Goal: Task Accomplishment & Management: Manage account settings

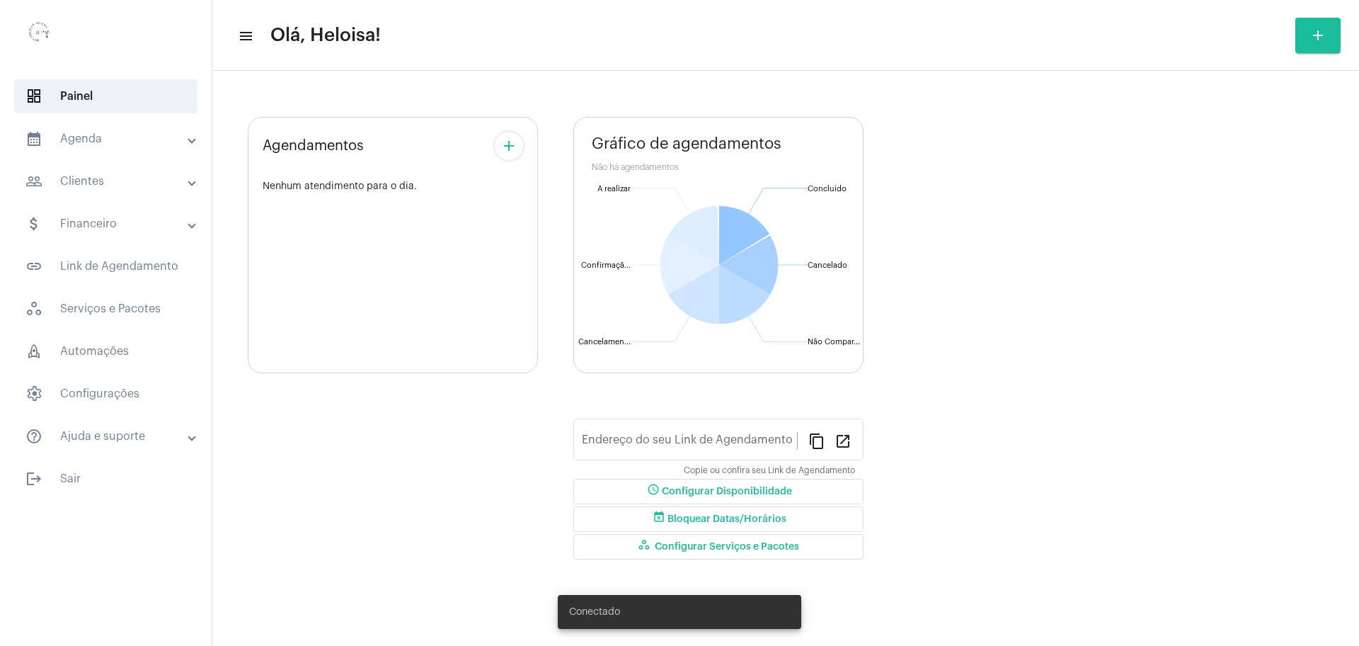
type input "[URL][DOMAIN_NAME]"
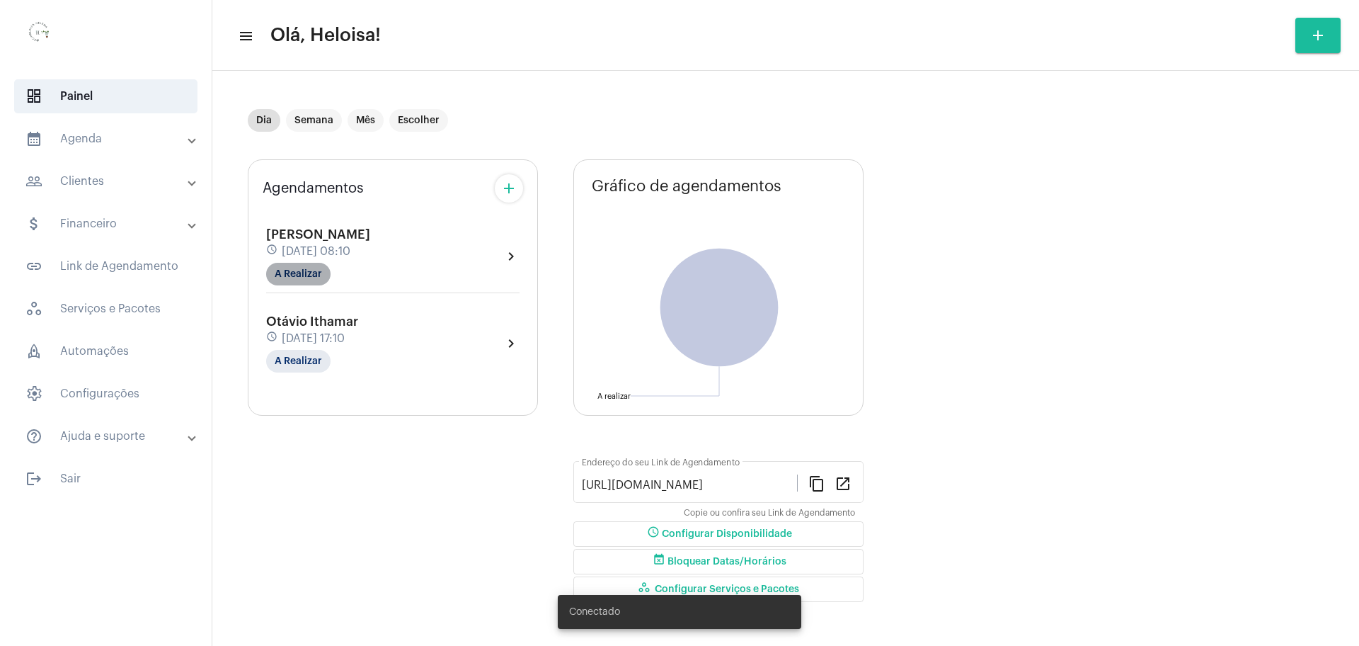
click at [291, 275] on mat-chip "A Realizar" at bounding box center [298, 274] width 64 height 23
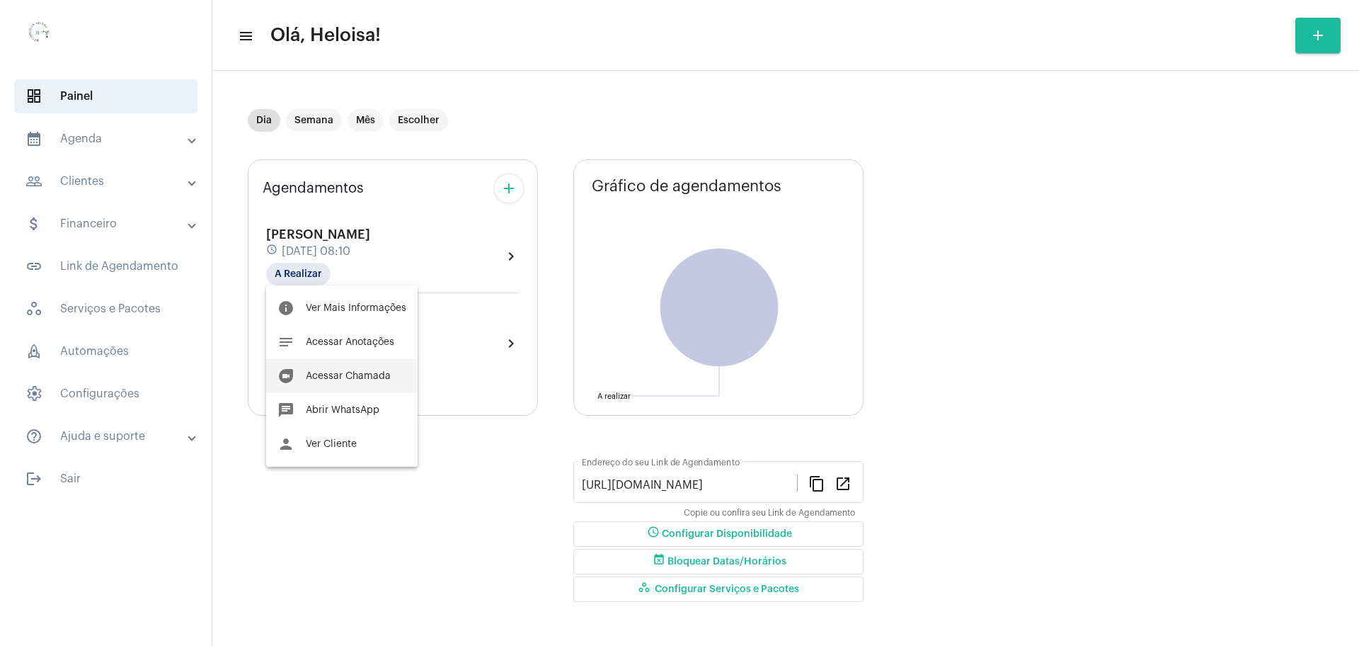
click at [337, 380] on span "Acessar Chamada" at bounding box center [348, 376] width 85 height 10
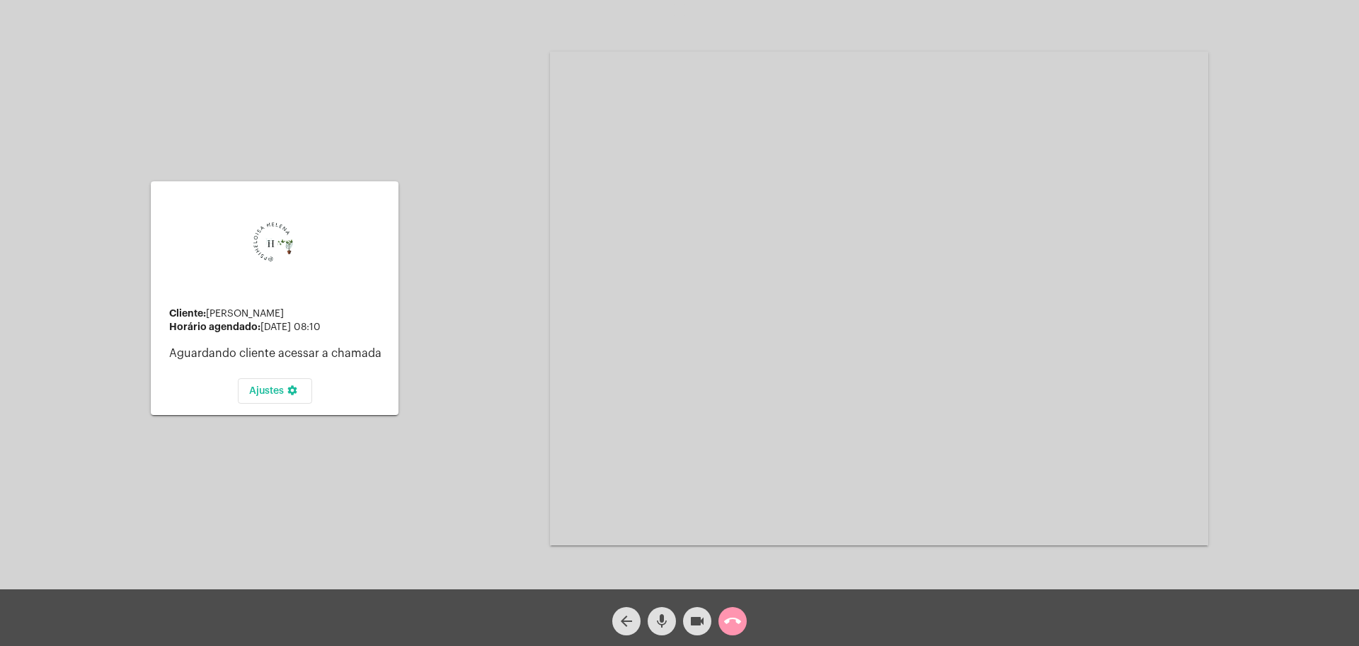
click at [583, 214] on video at bounding box center [879, 298] width 658 height 493
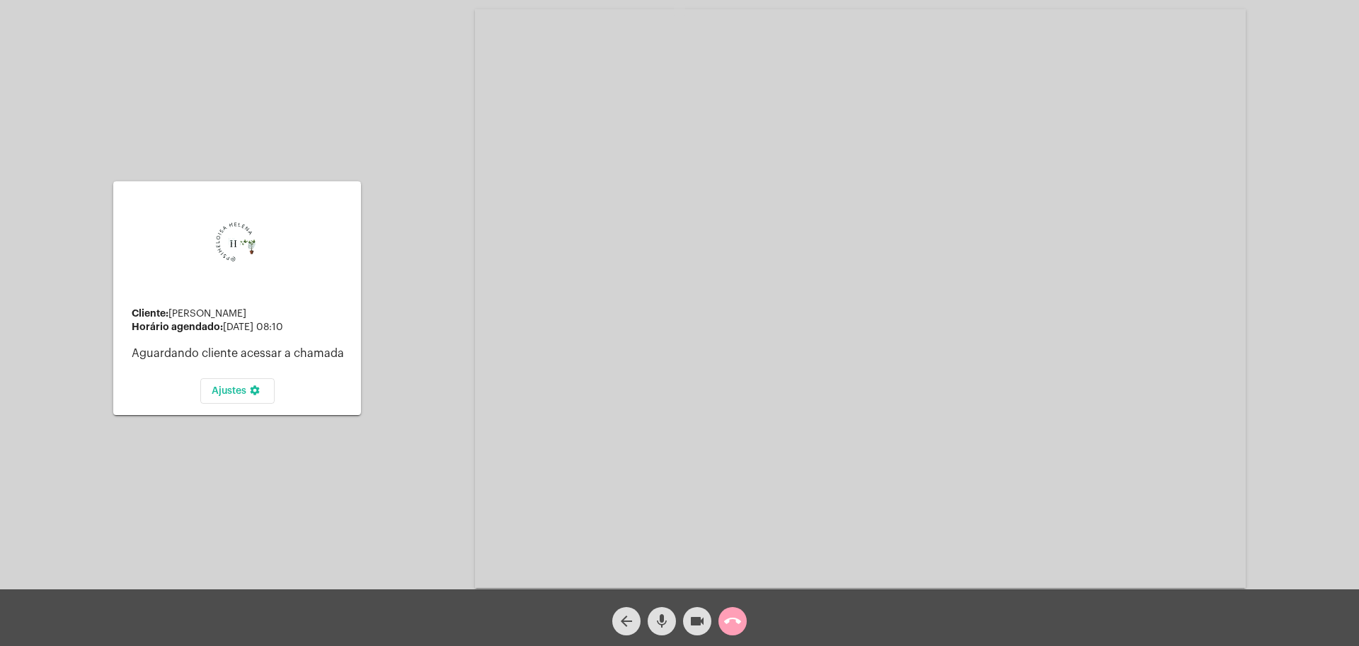
click at [733, 628] on mat-icon "call_end" at bounding box center [732, 620] width 17 height 17
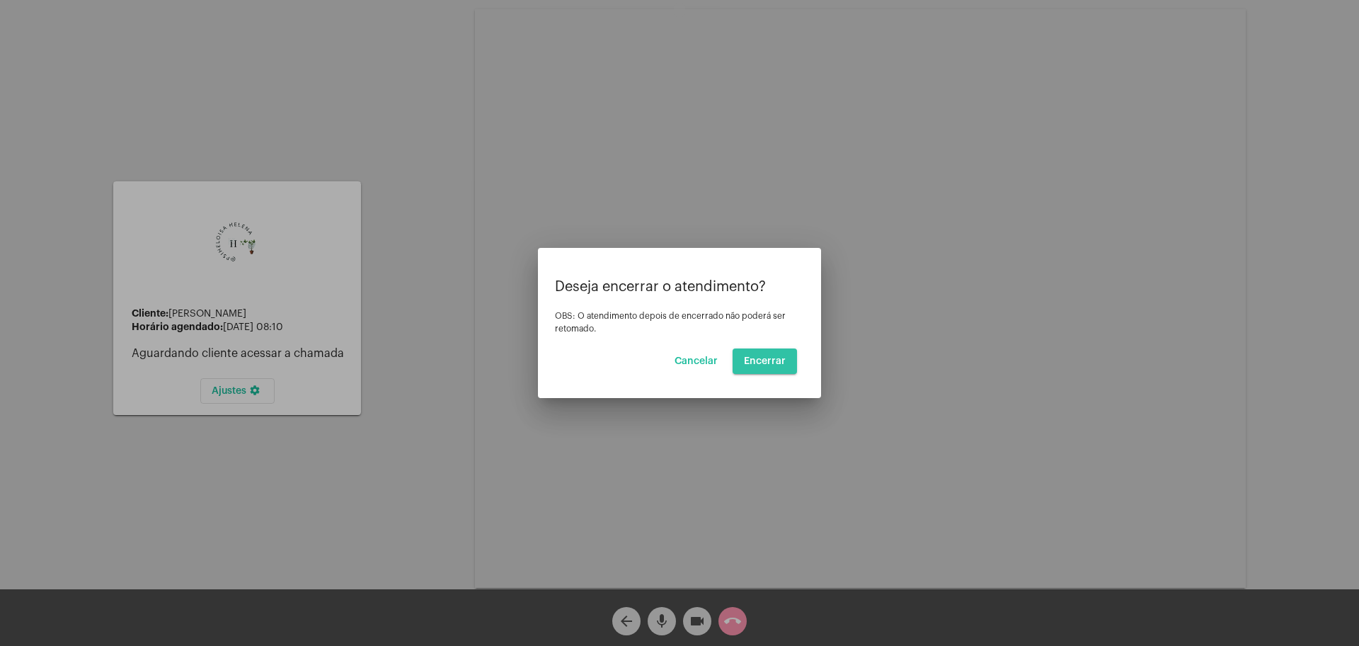
click at [768, 354] on button "Encerrar" at bounding box center [765, 360] width 64 height 25
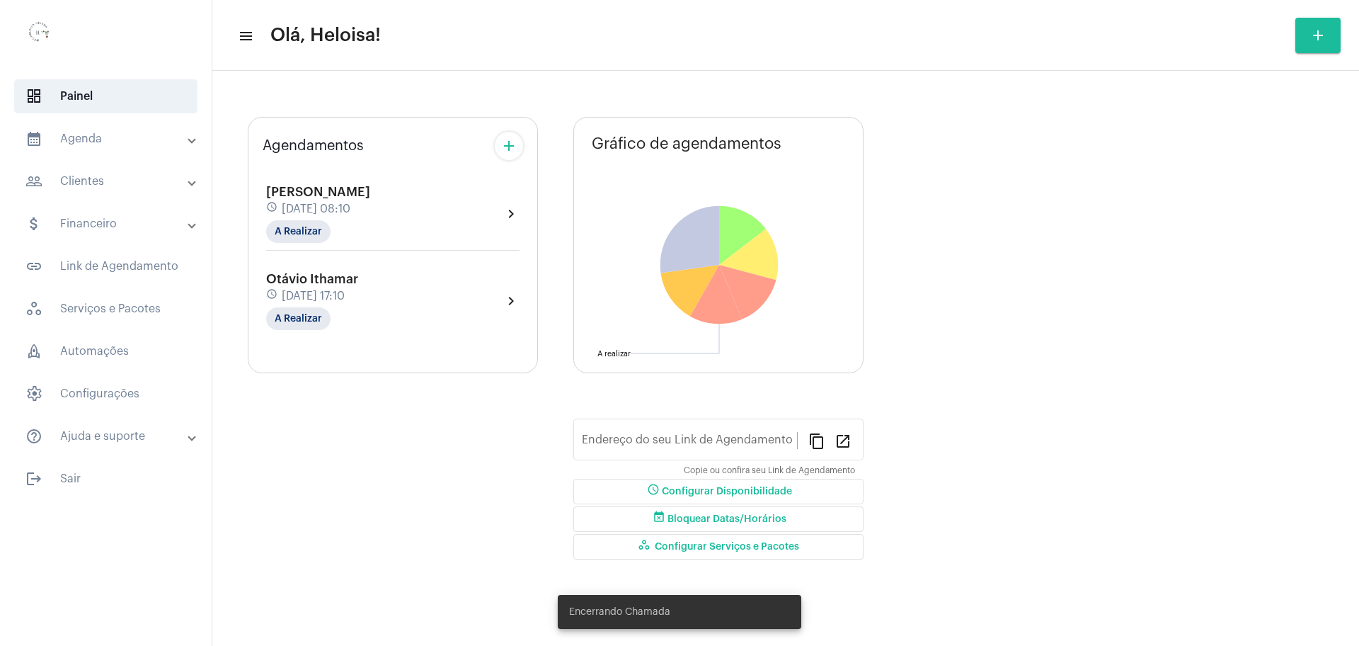
type input "[URL][DOMAIN_NAME]"
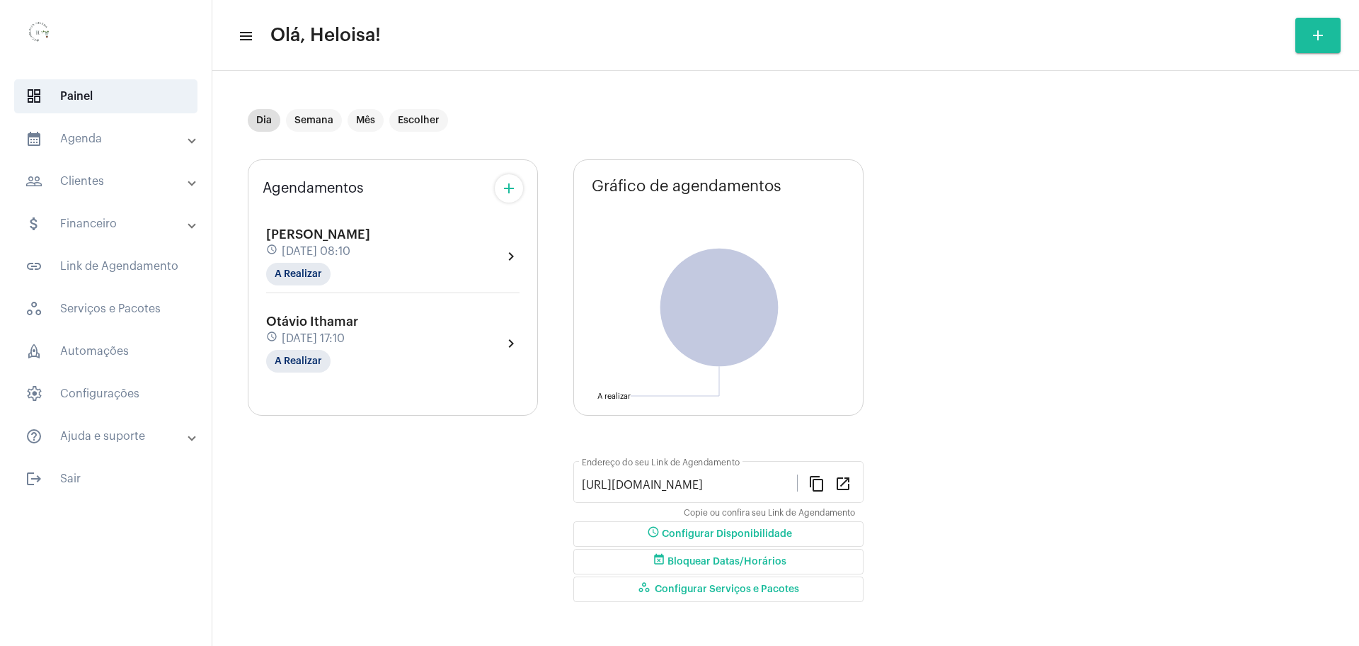
click at [370, 259] on div "[PERSON_NAME] schedule [DATE] 08:10 A Realizar" at bounding box center [318, 256] width 104 height 58
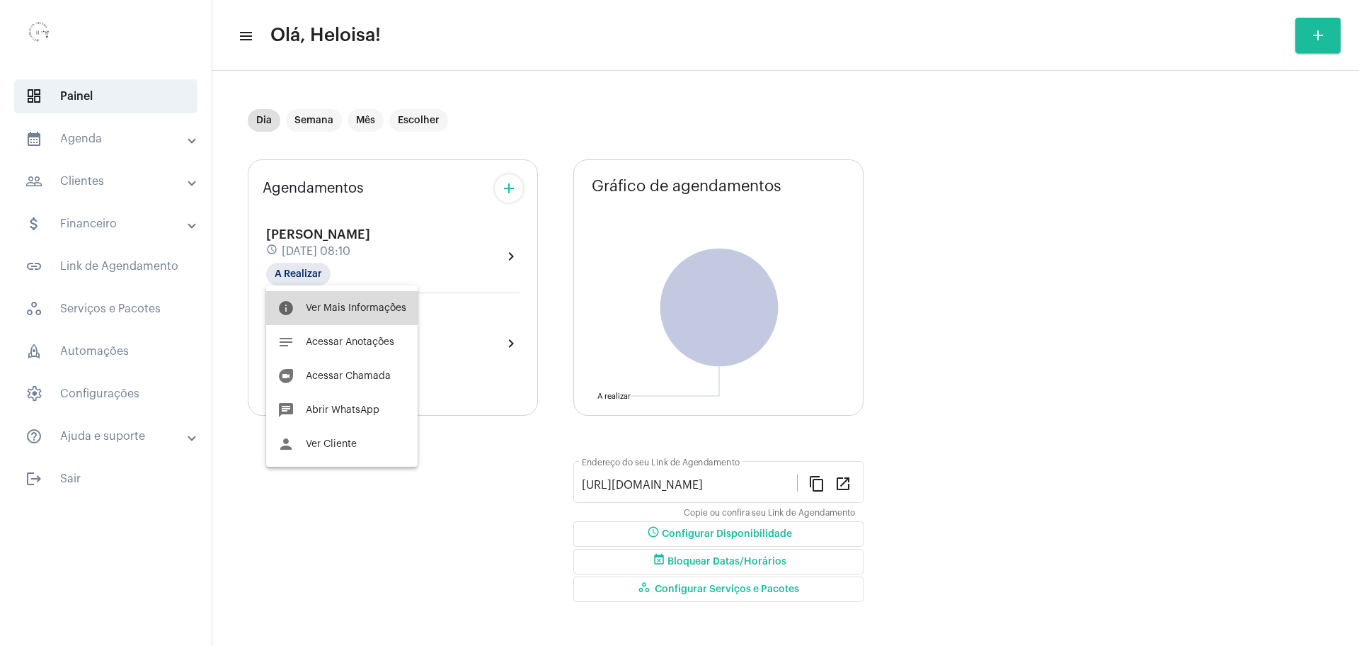
click at [360, 313] on button "info Ver Mais Informações" at bounding box center [342, 308] width 152 height 34
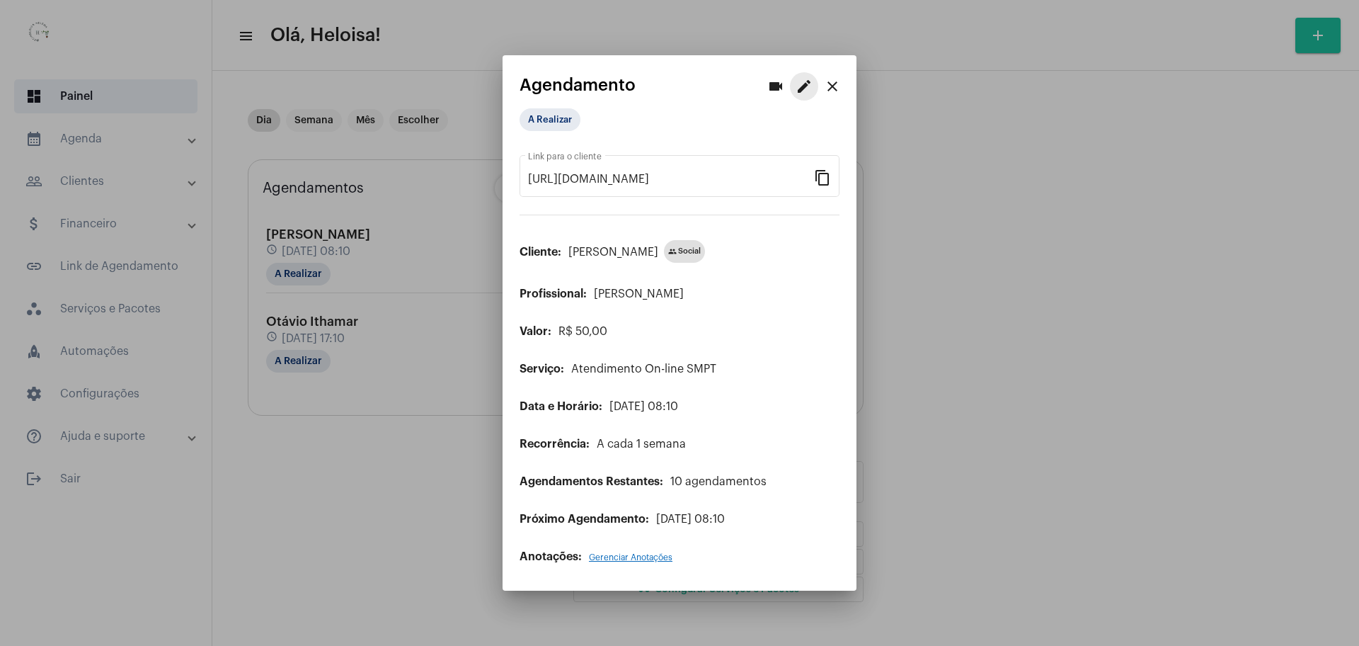
click at [804, 95] on button "edit" at bounding box center [804, 86] width 28 height 28
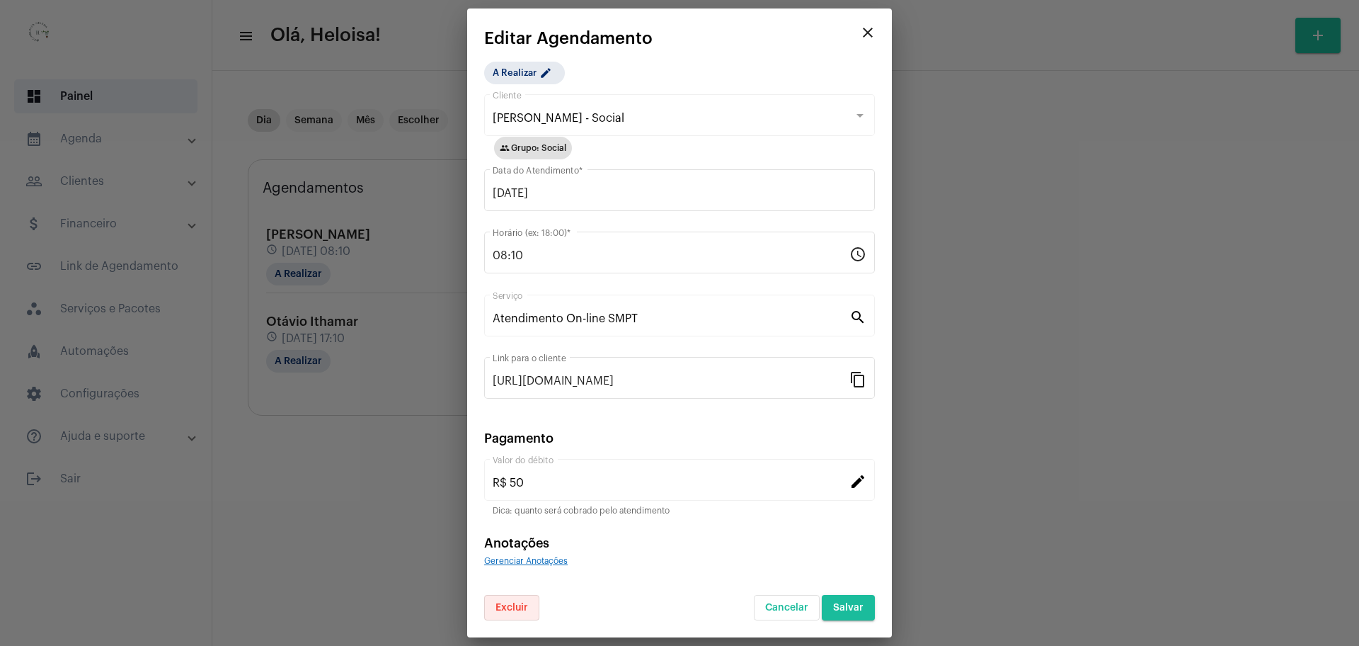
click at [499, 607] on span "Excluir" at bounding box center [512, 608] width 33 height 10
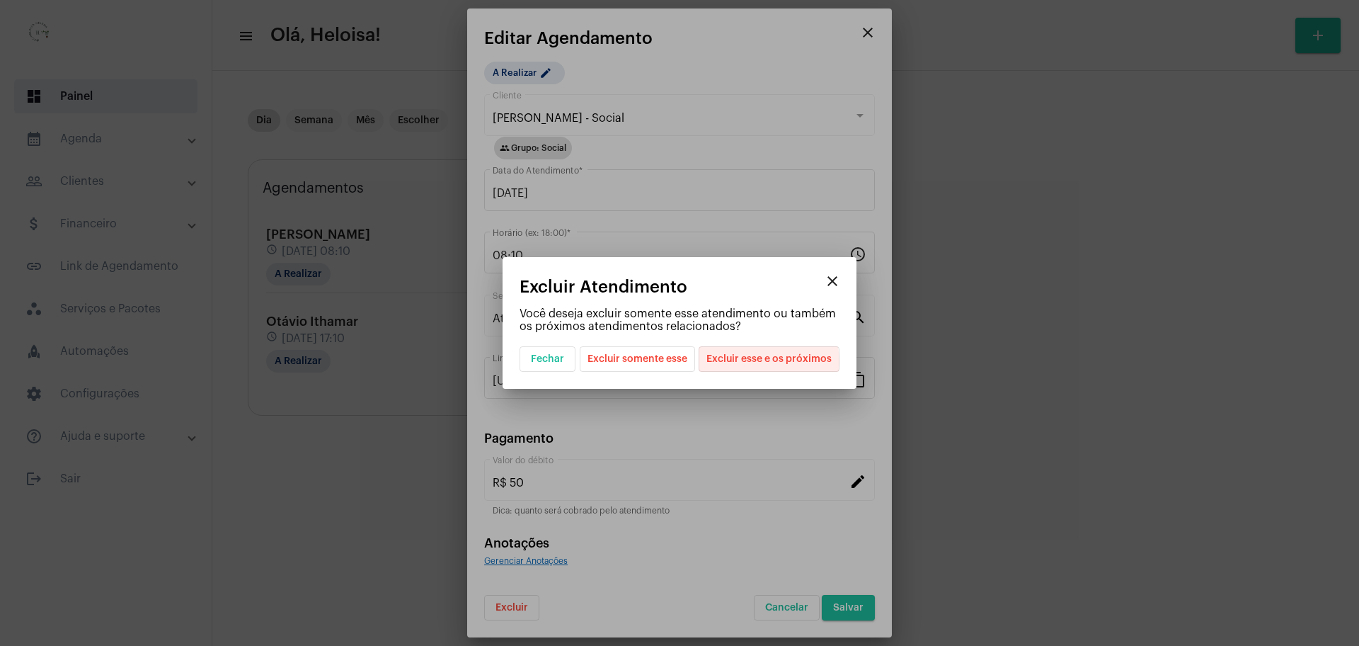
click at [761, 362] on span "Excluir esse e os próximos" at bounding box center [769, 359] width 125 height 24
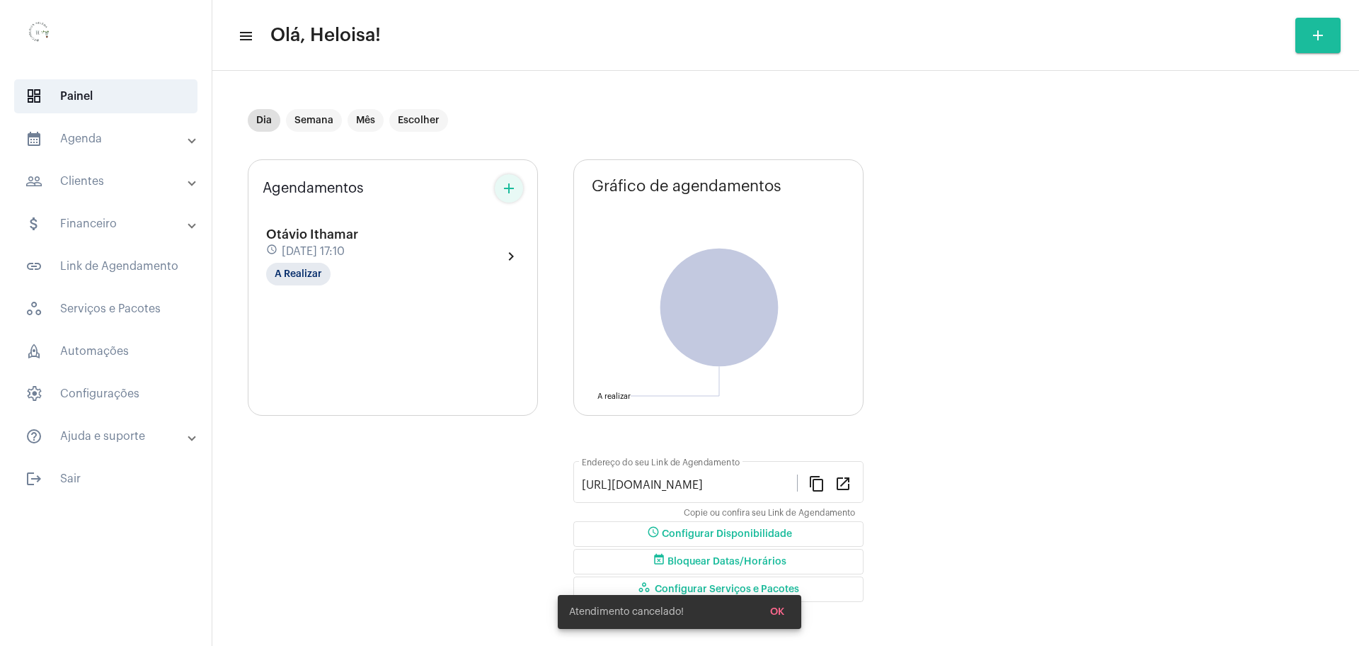
click at [508, 188] on mat-icon "add" at bounding box center [509, 188] width 17 height 17
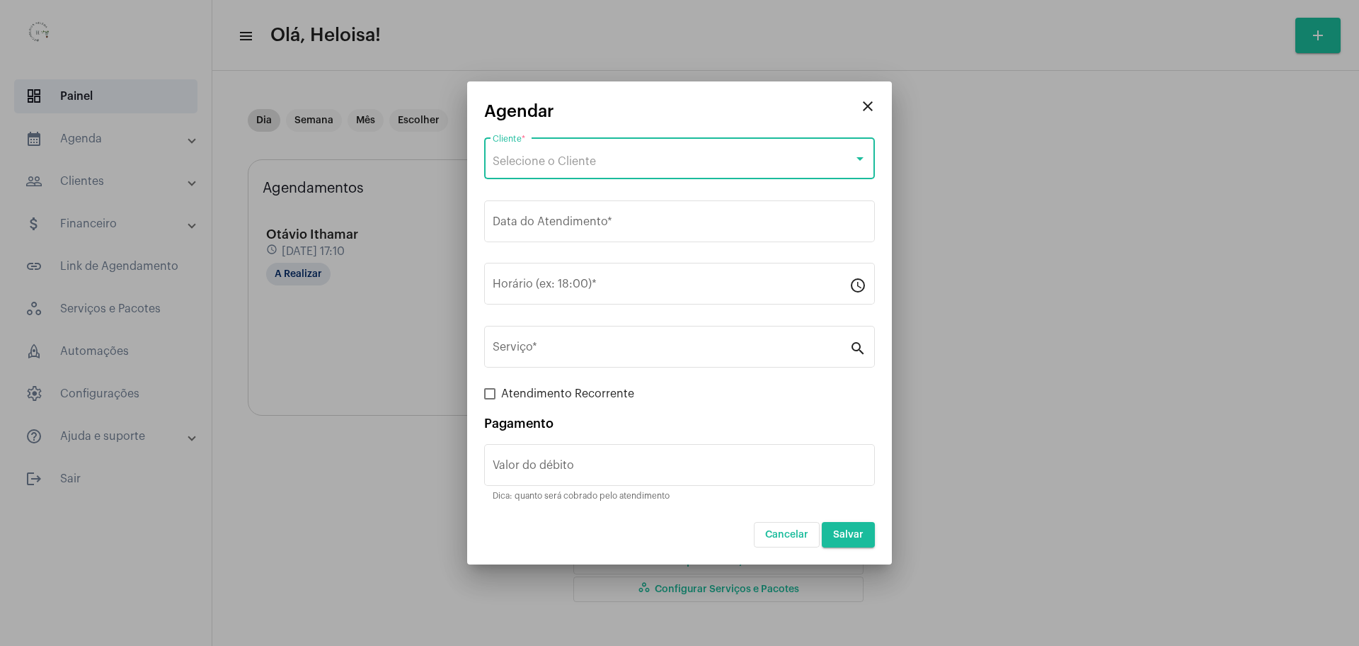
click at [531, 164] on span "Selecione o Cliente" at bounding box center [544, 161] width 103 height 11
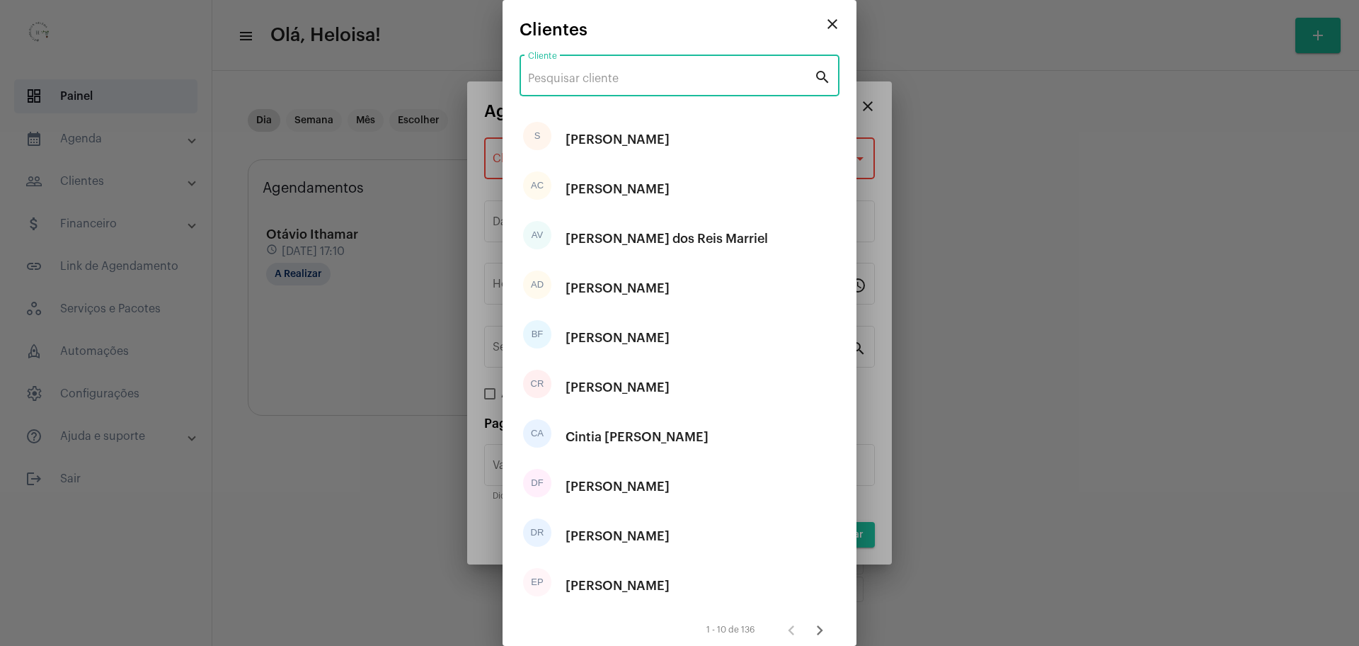
click at [582, 79] on input "Cliente" at bounding box center [671, 78] width 286 height 13
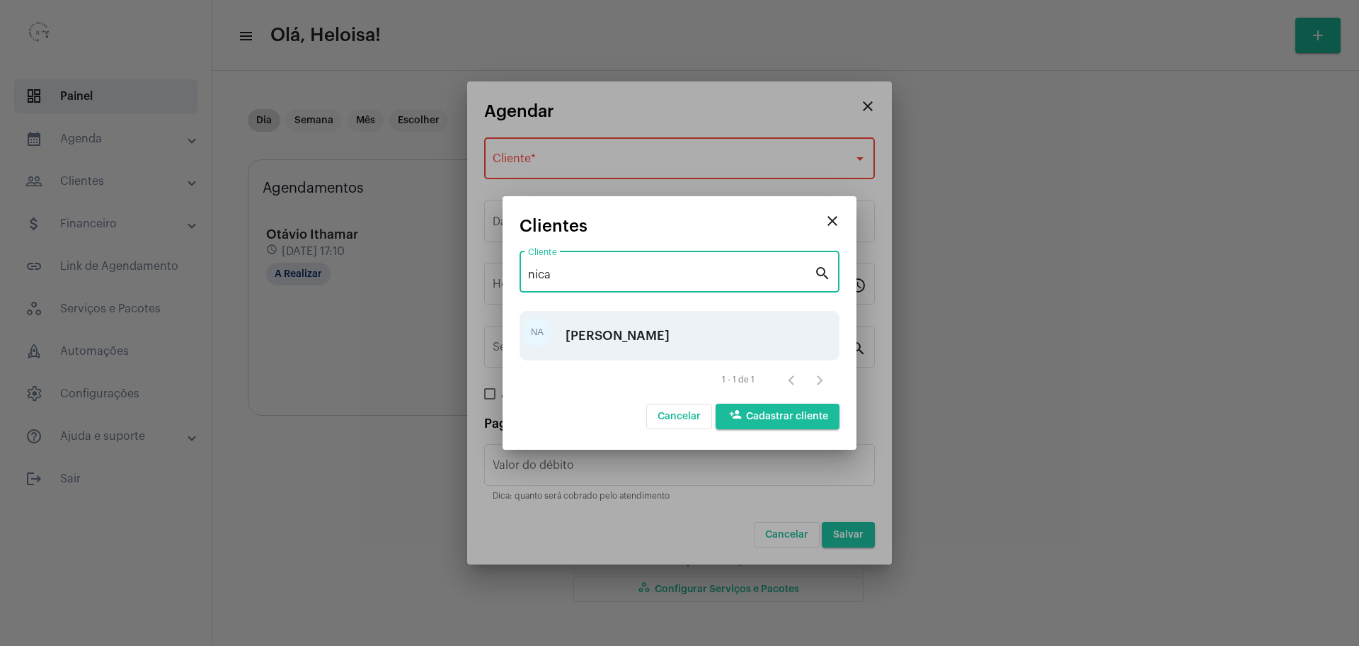
type input "nica"
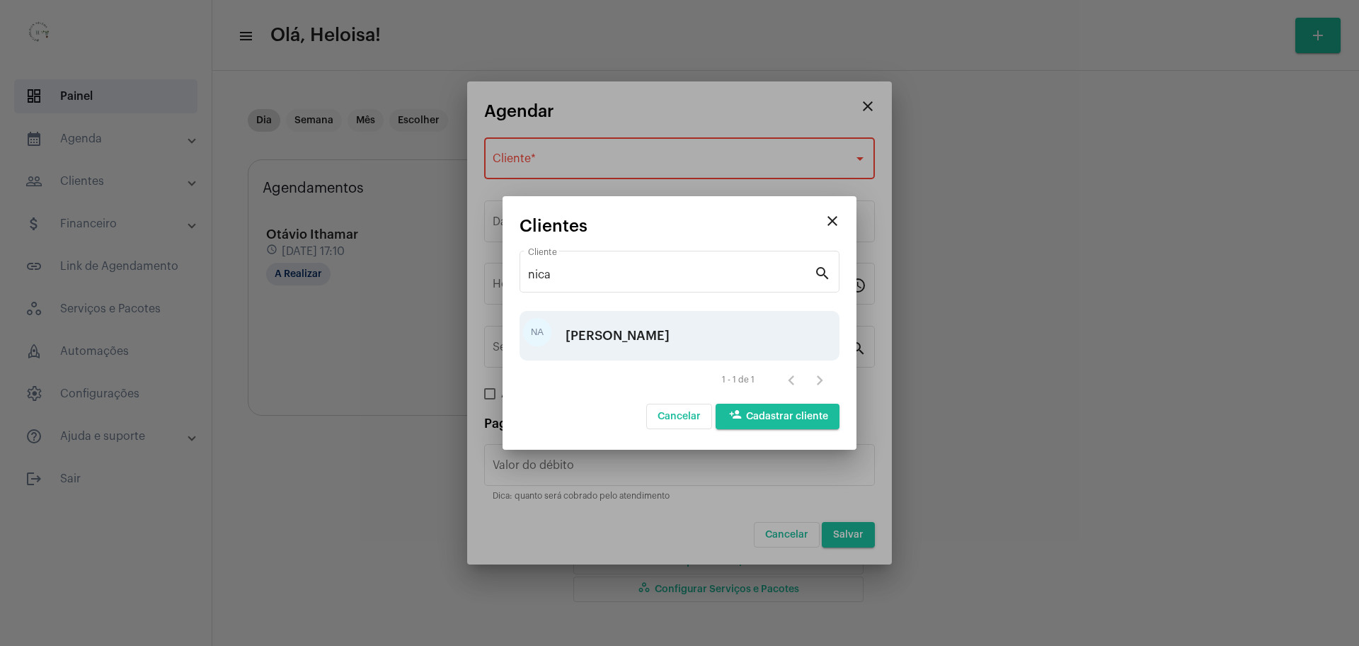
click at [630, 338] on div "[PERSON_NAME]" at bounding box center [618, 335] width 104 height 42
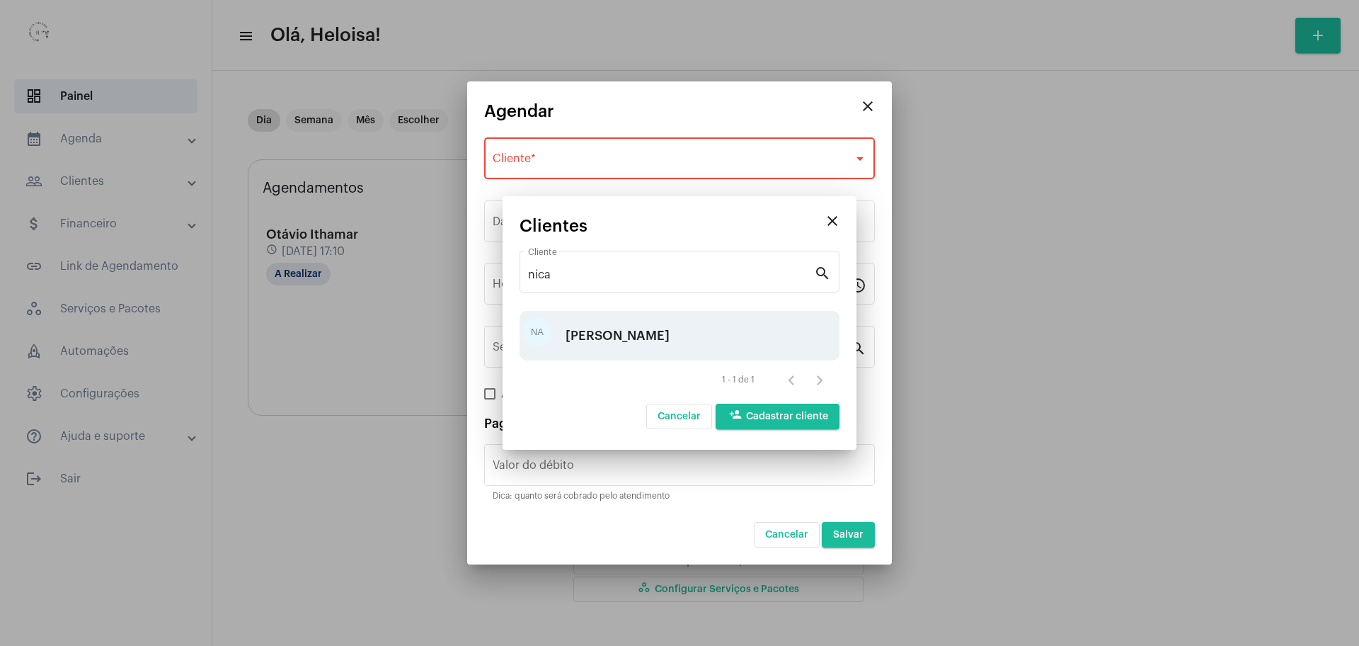
type input "R$ 50"
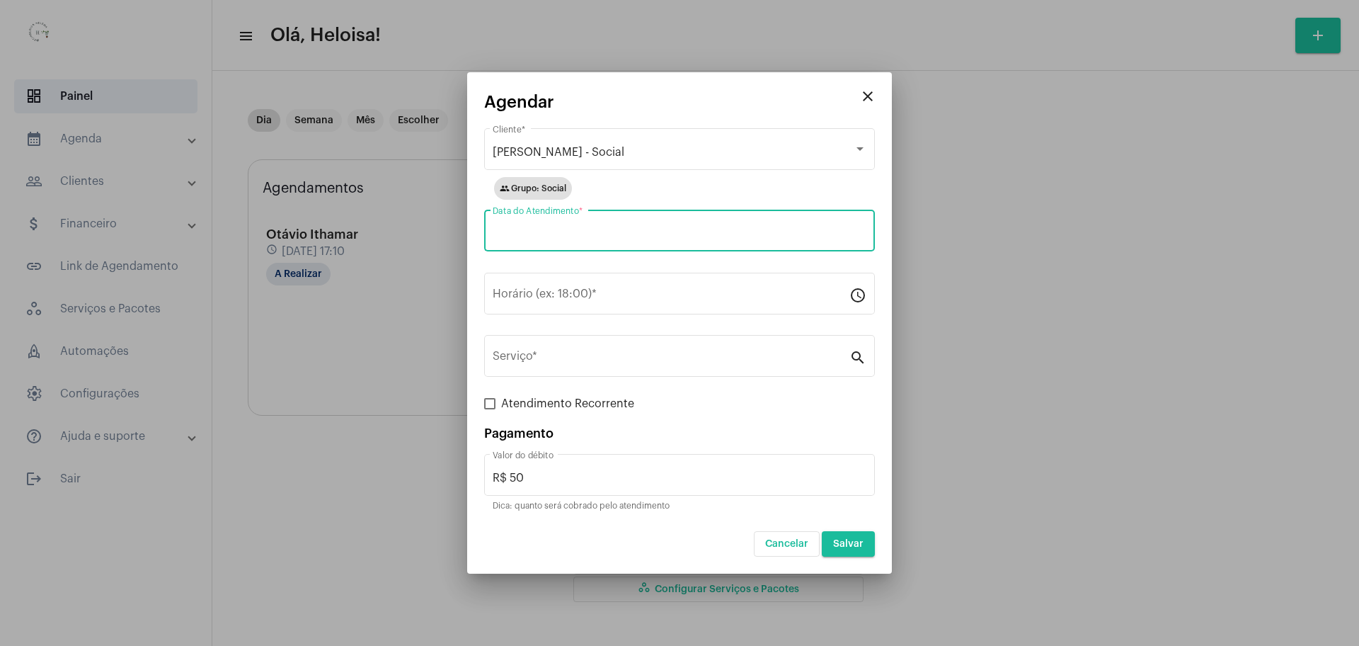
click at [618, 233] on input "Data do Atendimento *" at bounding box center [680, 233] width 374 height 13
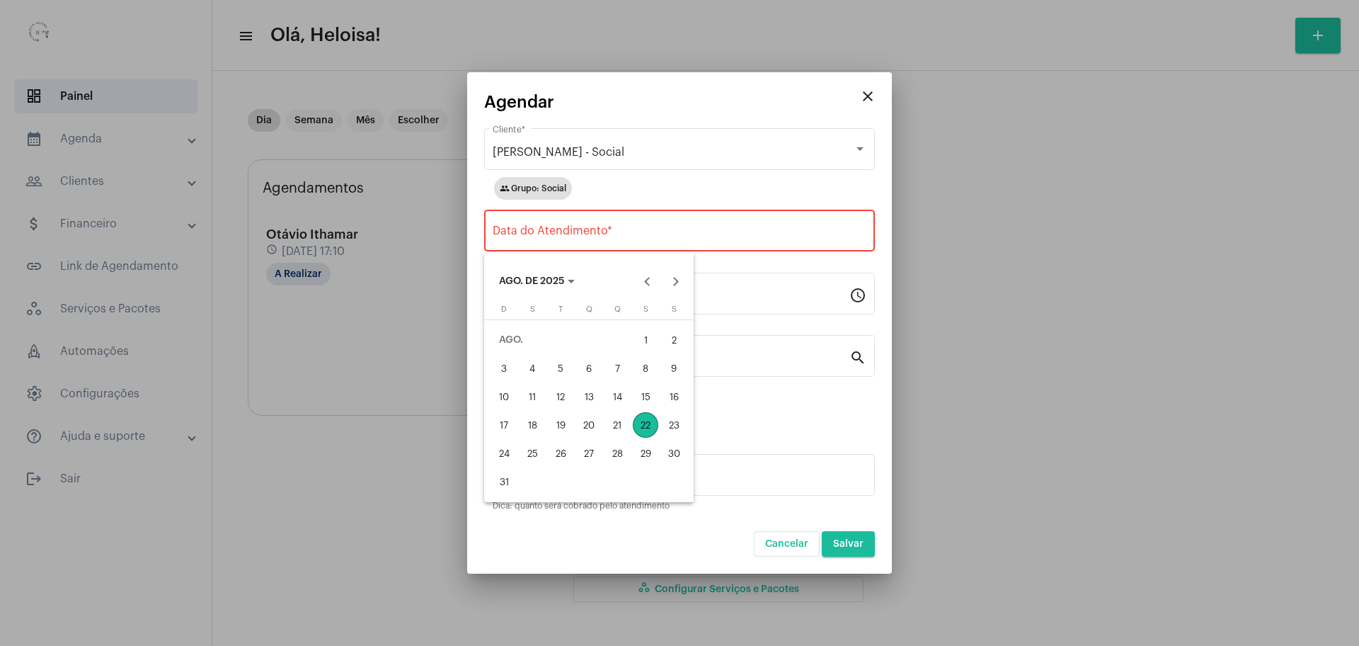
click at [649, 421] on div "22" at bounding box center [645, 424] width 25 height 25
type input "[DATE]"
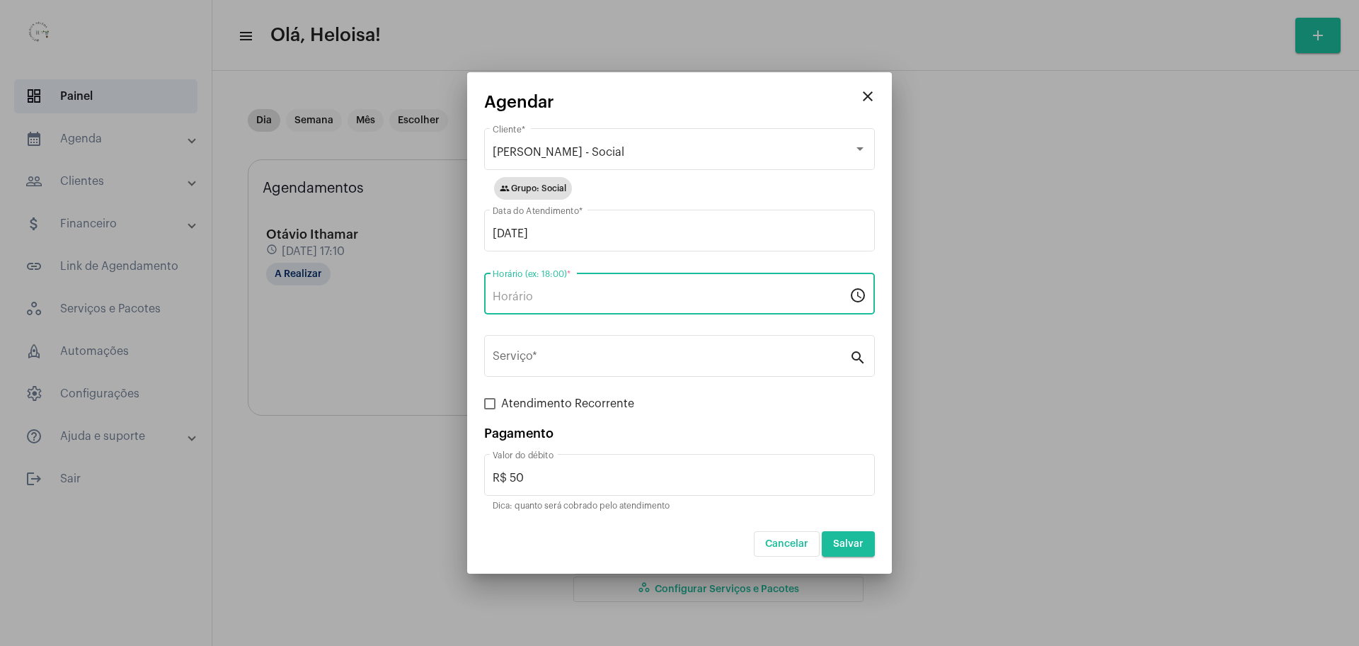
click at [603, 292] on input "Horário (ex: 18:00) *" at bounding box center [671, 296] width 357 height 13
type input "08:10"
click at [601, 355] on input "Serviço *" at bounding box center [671, 359] width 357 height 13
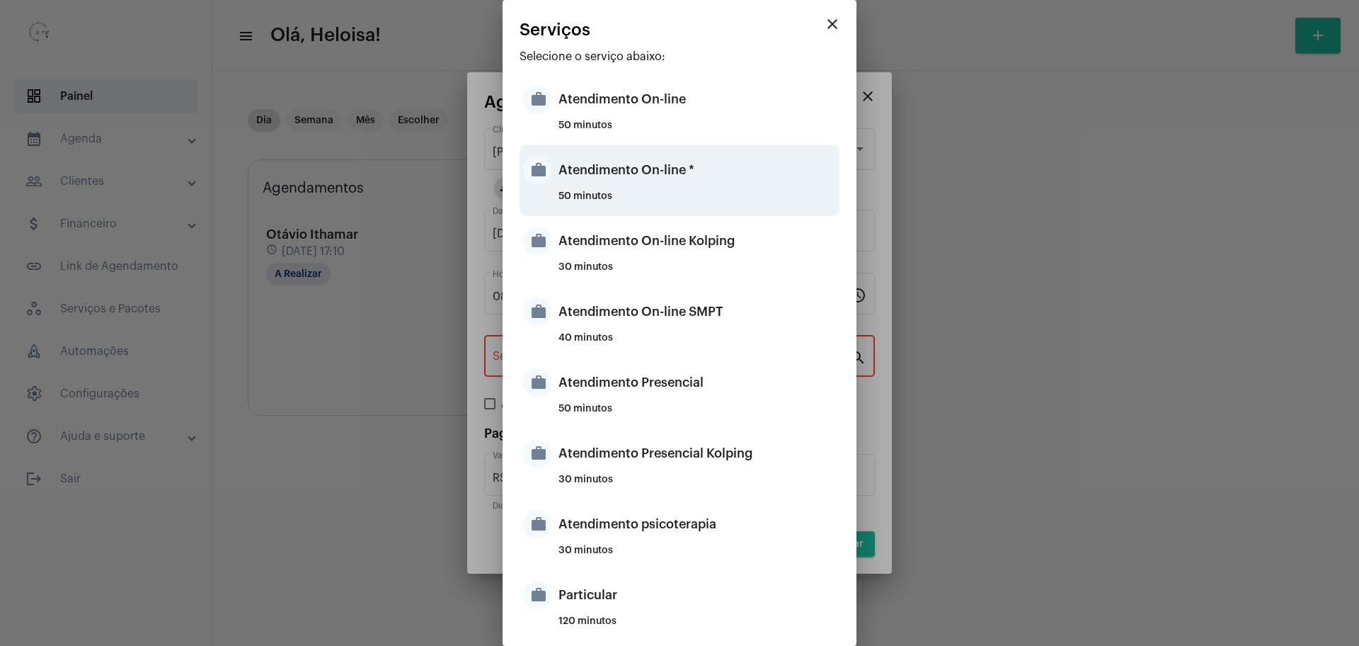
click at [605, 191] on div "50 minutos" at bounding box center [698, 201] width 278 height 21
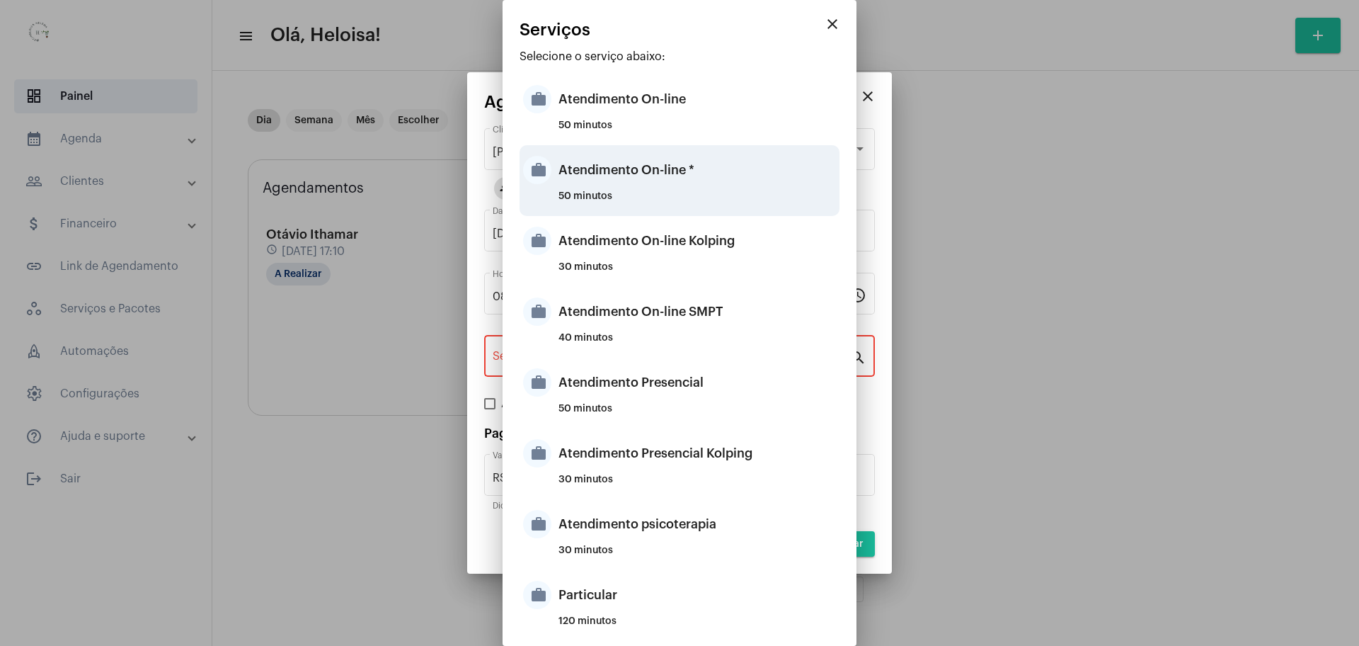
type input "Atendimento On-line *"
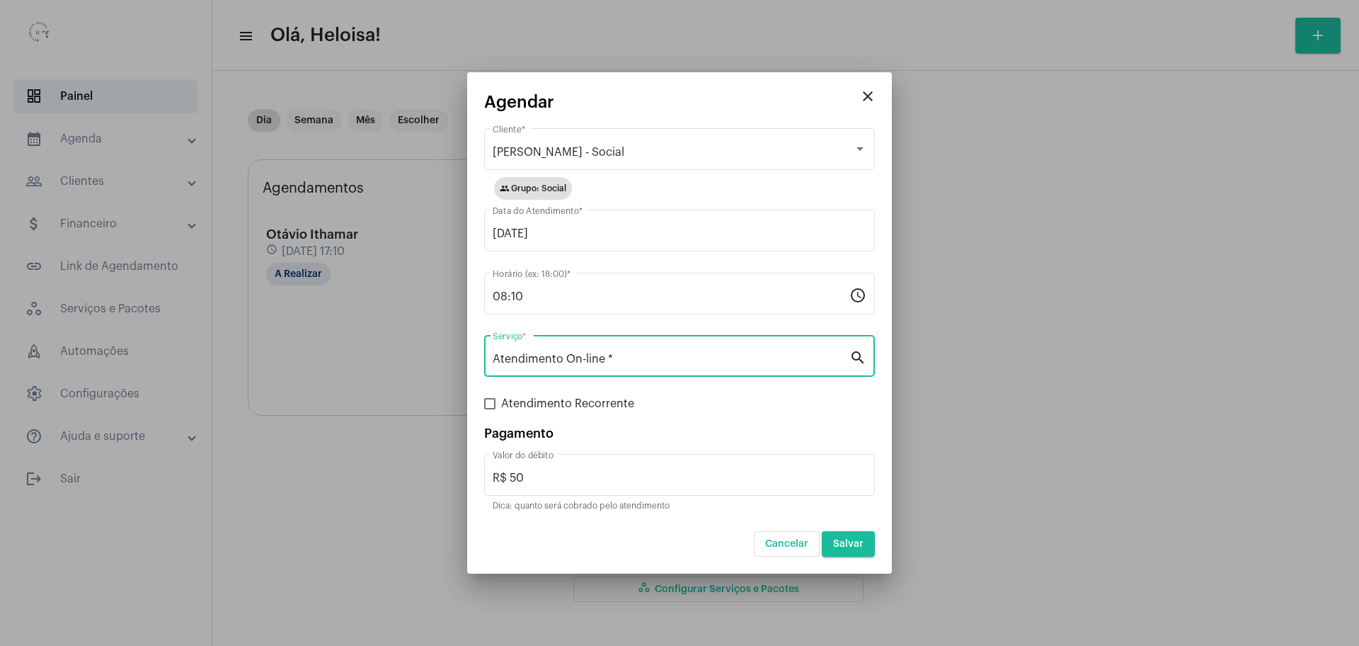
click at [486, 406] on span at bounding box center [489, 403] width 11 height 11
click at [489, 409] on input "Atendimento Recorrente" at bounding box center [489, 409] width 1 height 1
checkbox input "true"
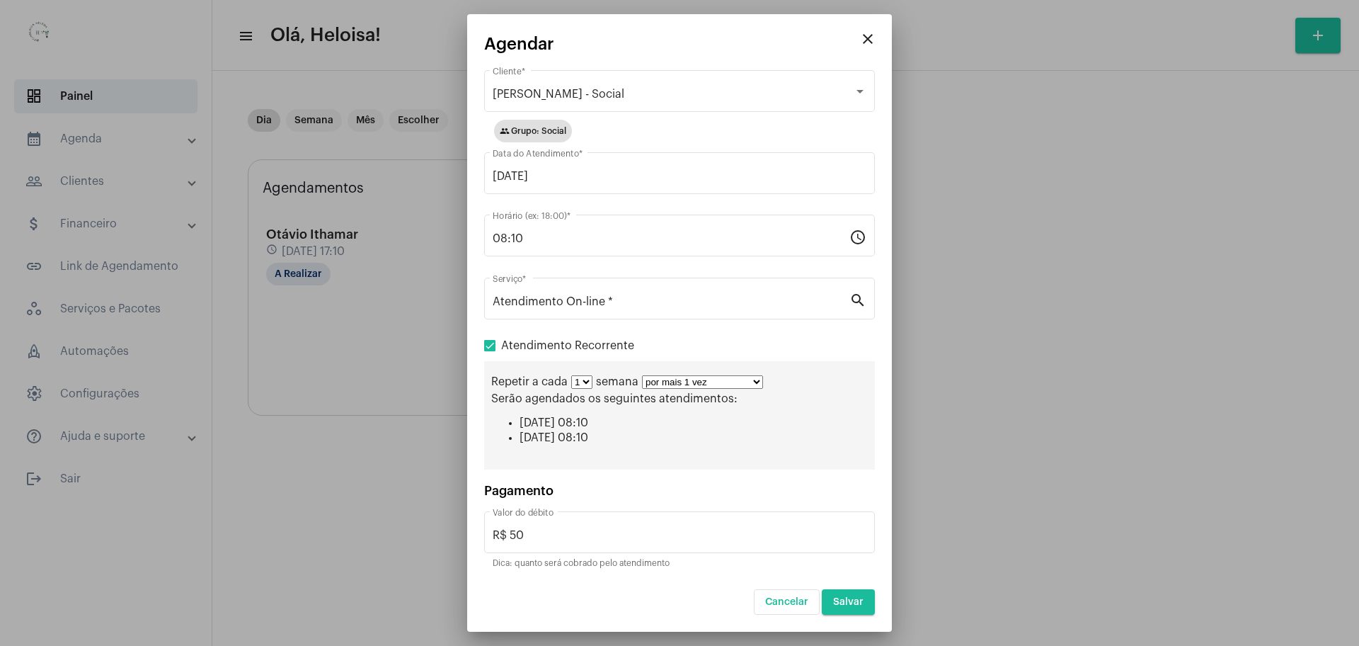
click at [697, 381] on select "por mais 1 vez por mais 2 vezes por mais 3 vezes por mais 4 vezes por mais 5 ve…" at bounding box center [702, 381] width 121 height 13
select select "9: 10"
click at [642, 375] on select "por mais 1 vez por mais 2 vezes por mais 3 vezes por mais 4 vezes por mais 5 ve…" at bounding box center [702, 381] width 121 height 13
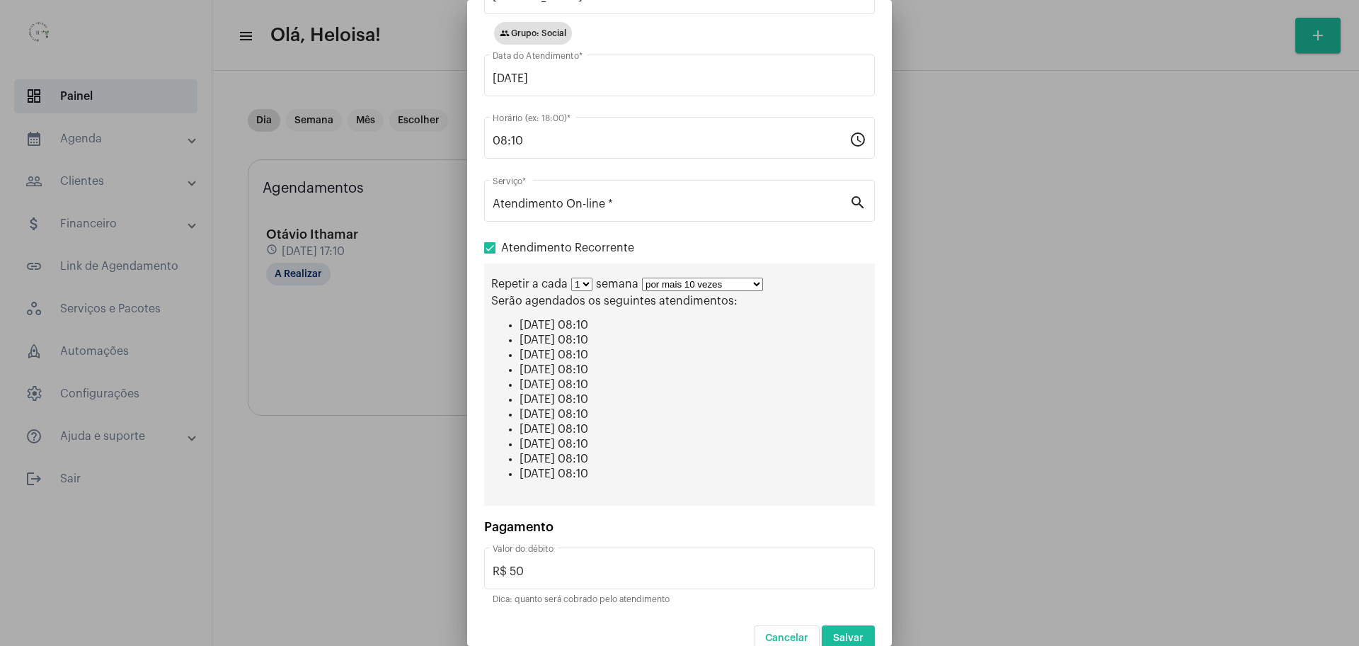
scroll to position [105, 0]
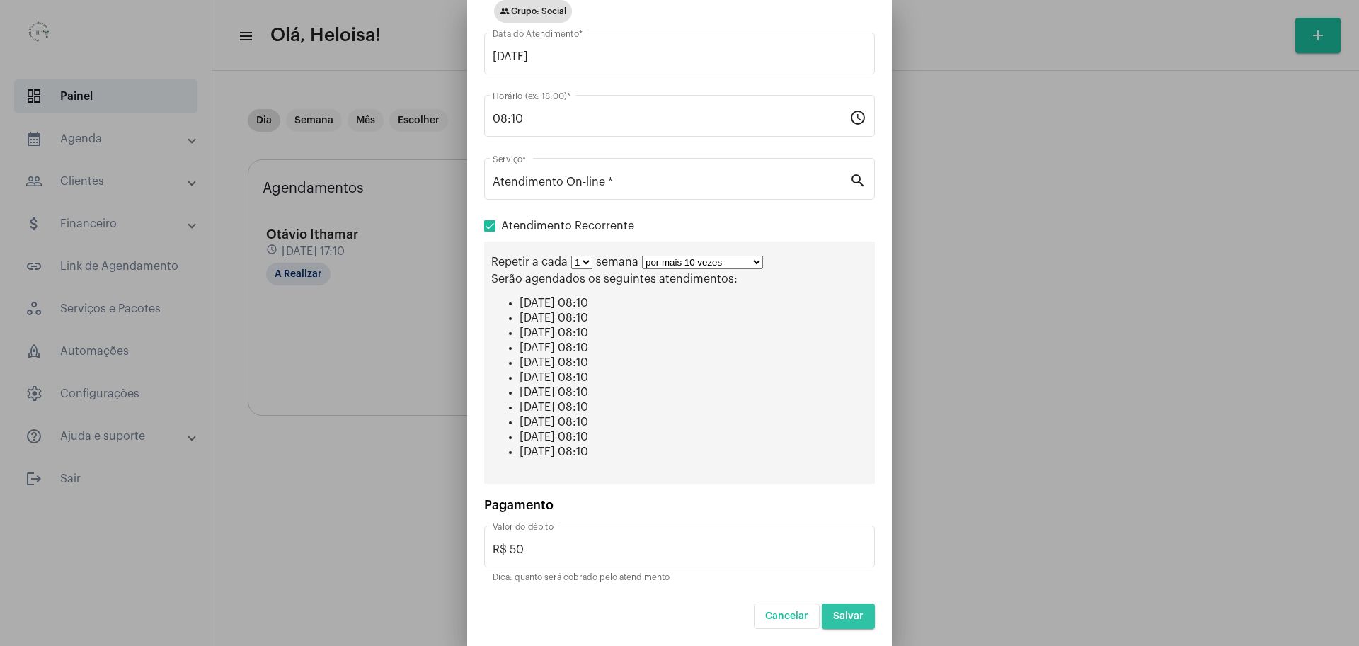
click at [836, 617] on span "Salvar" at bounding box center [848, 616] width 30 height 10
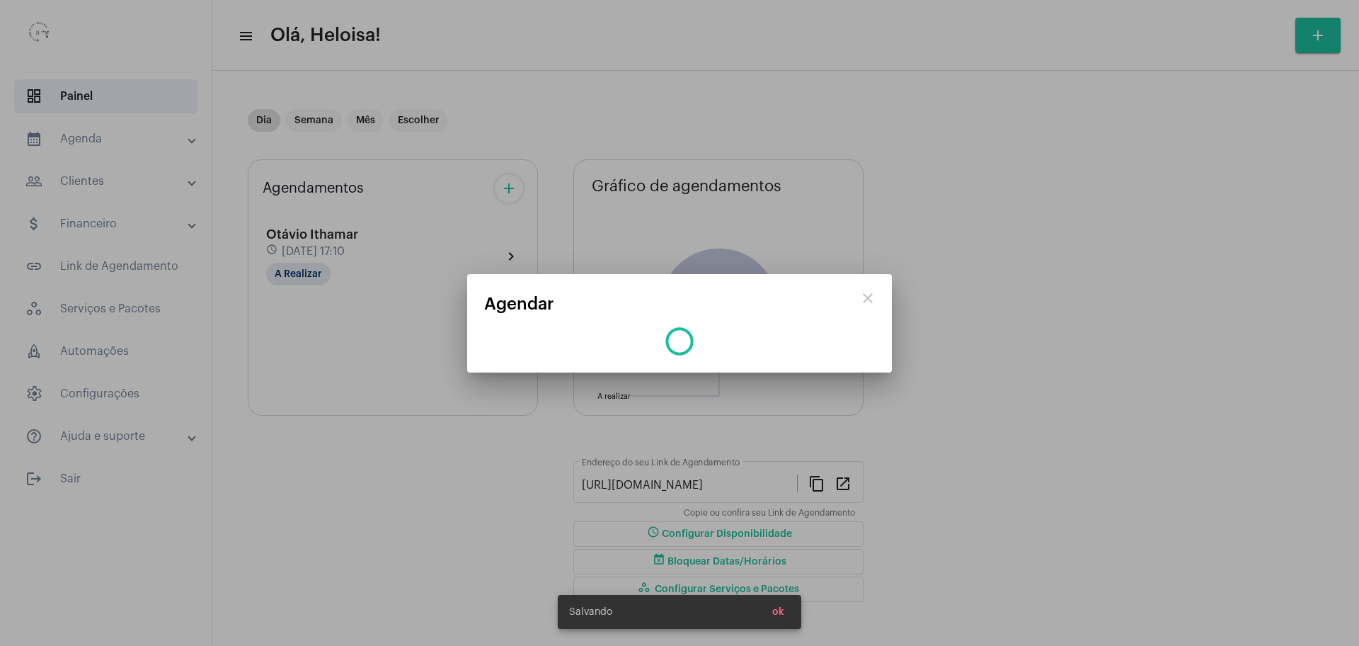
scroll to position [0, 0]
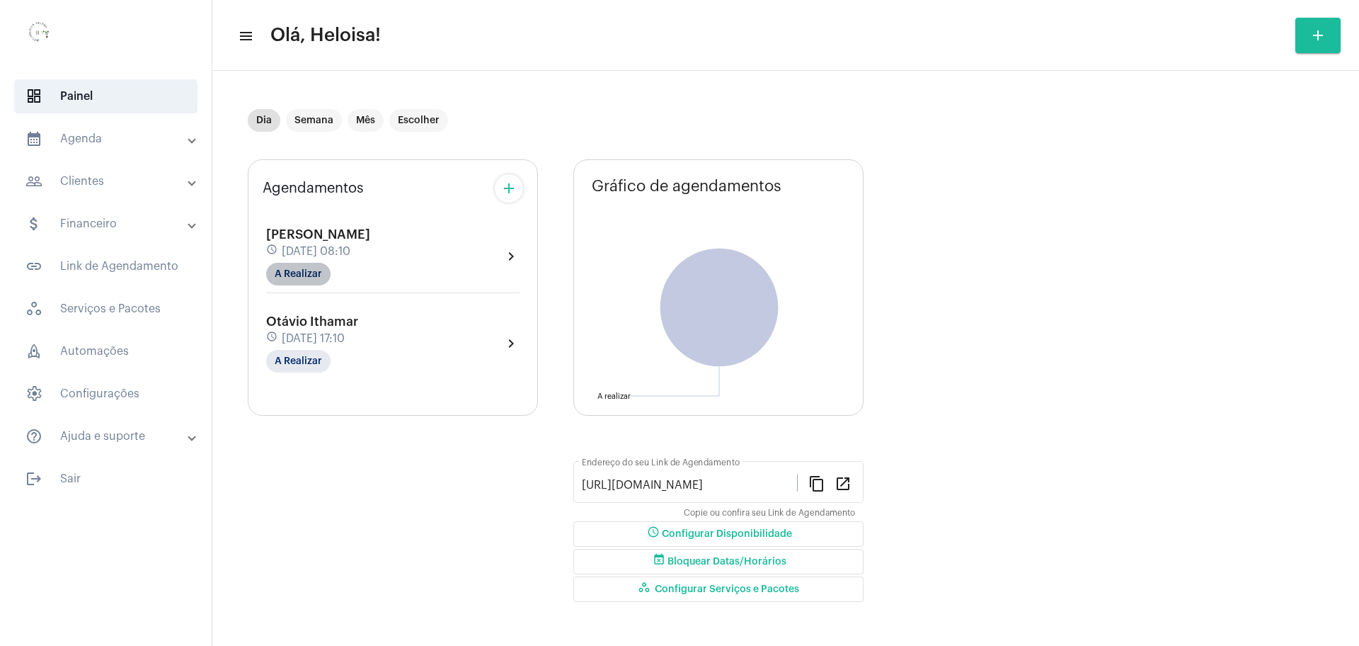
click at [287, 275] on mat-chip "A Realizar" at bounding box center [298, 274] width 64 height 23
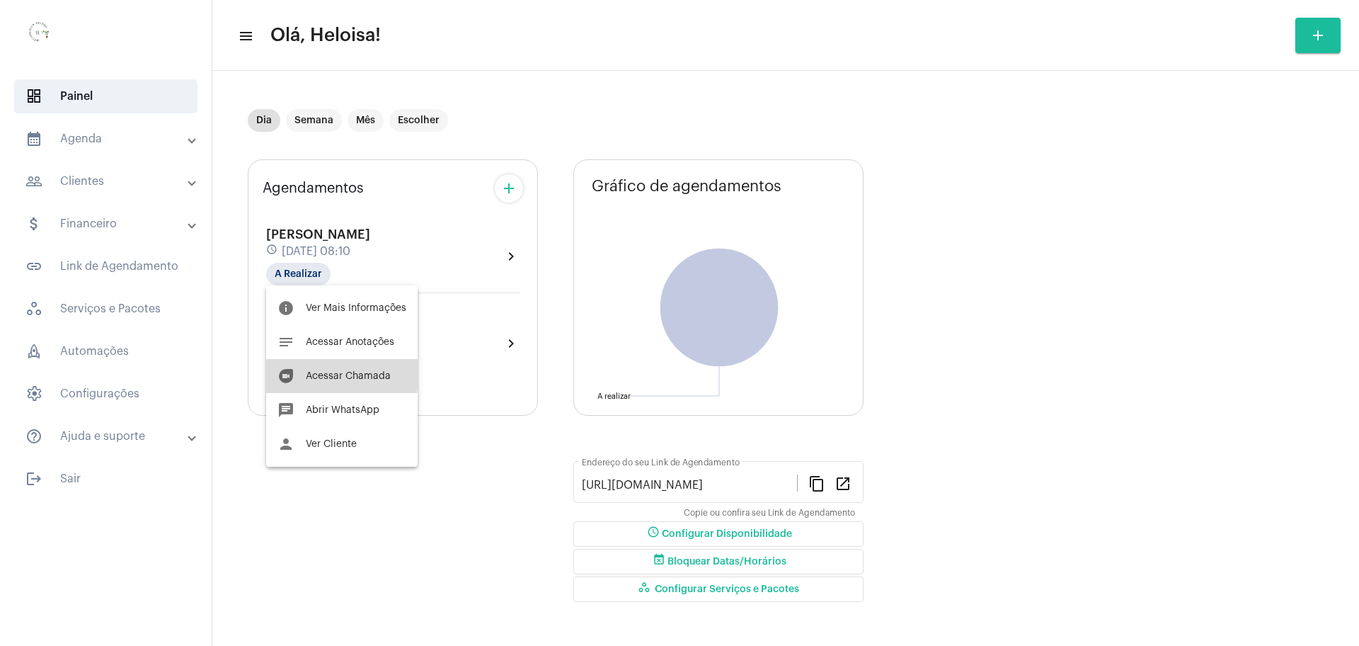
click at [320, 372] on span "Acessar Chamada" at bounding box center [348, 376] width 85 height 10
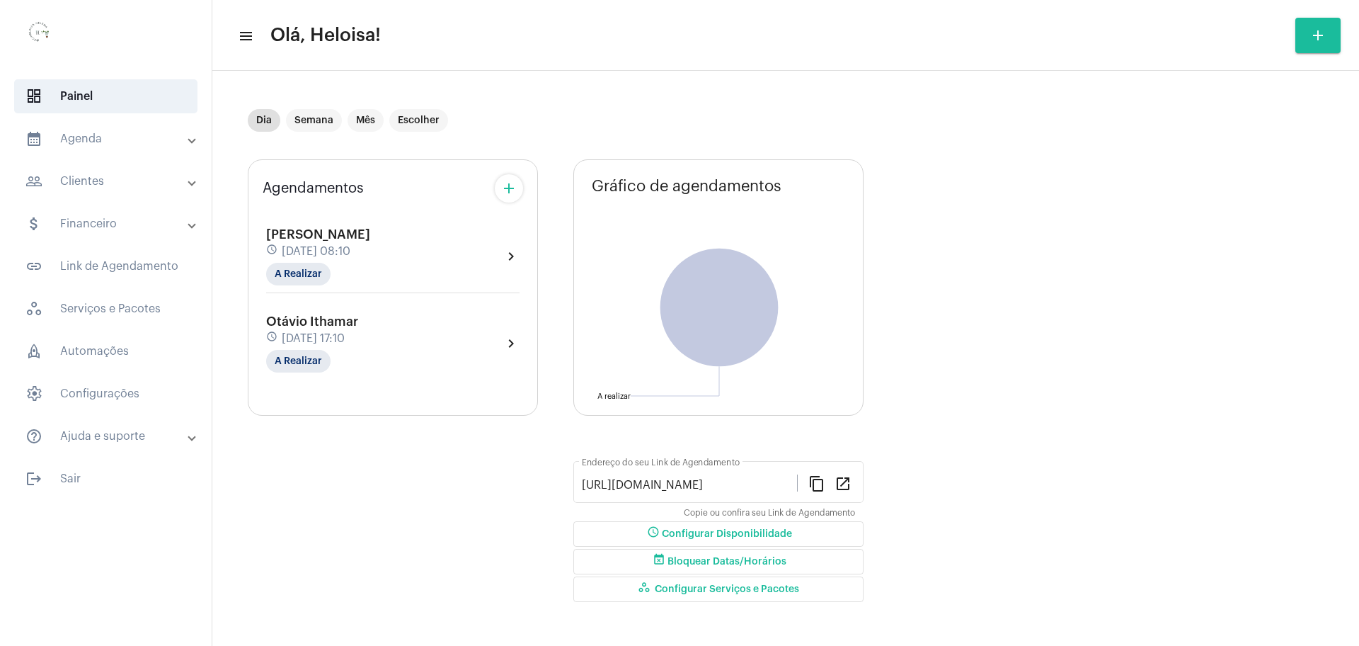
click at [332, 244] on div "schedule [DATE] 08:10" at bounding box center [318, 252] width 104 height 16
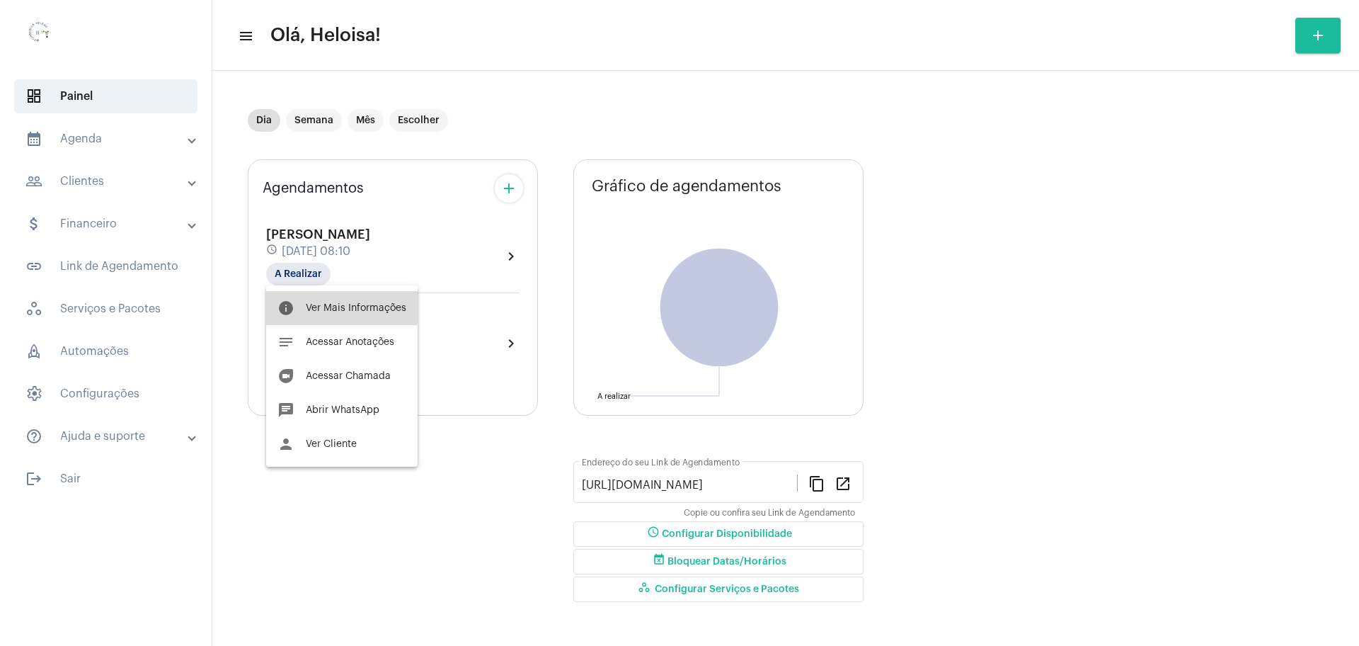
click at [339, 307] on span "Ver Mais Informações" at bounding box center [356, 308] width 101 height 10
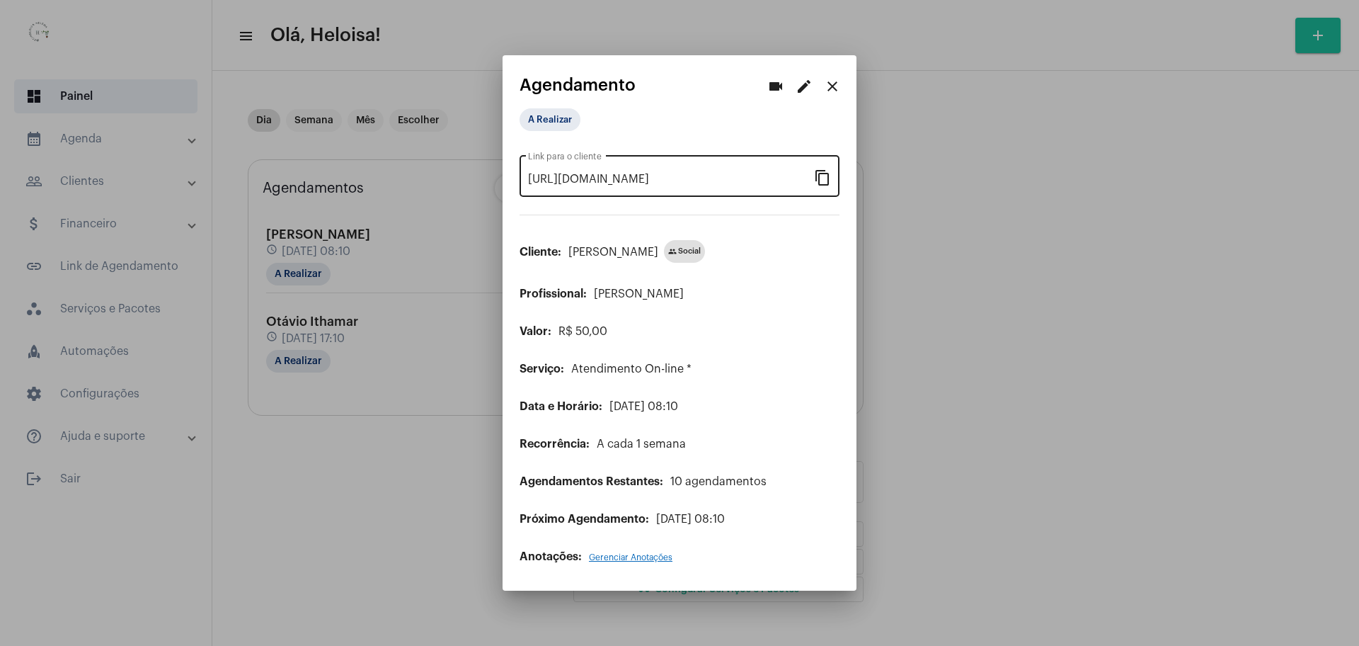
click at [822, 173] on mat-icon "content_copy" at bounding box center [822, 177] width 17 height 17
click at [842, 87] on button "close" at bounding box center [832, 86] width 28 height 28
